Goal: Find specific page/section: Find specific page/section

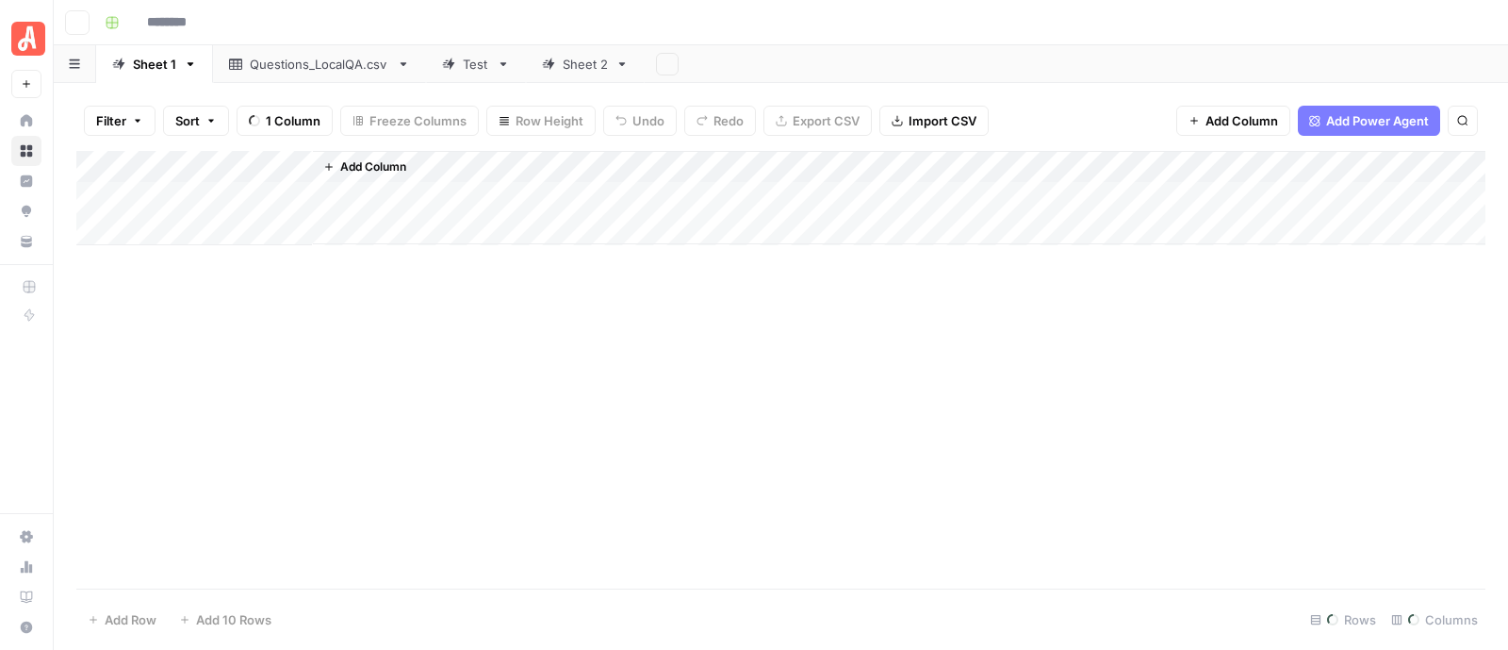
type input "**********"
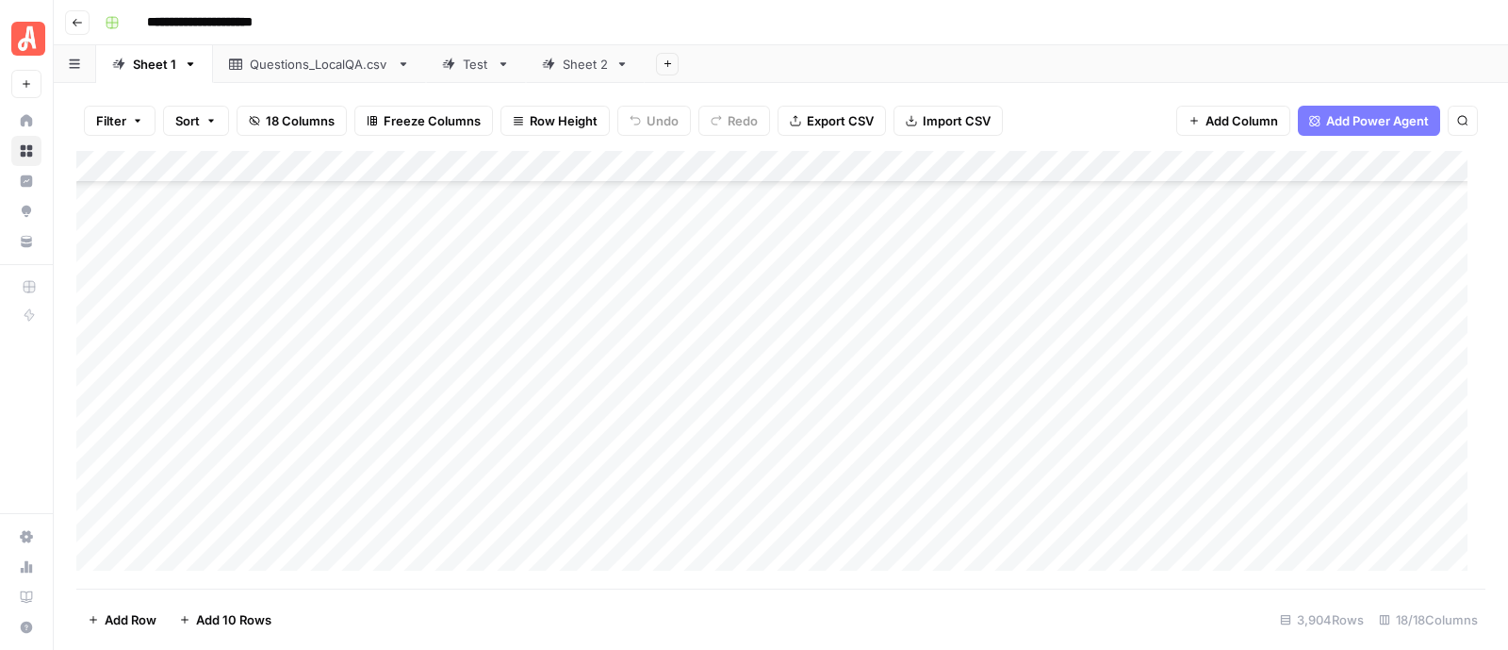
scroll to position [68834, 0]
click at [571, 64] on div "Sheet 2" at bounding box center [585, 64] width 45 height 19
